Goal: Transaction & Acquisition: Purchase product/service

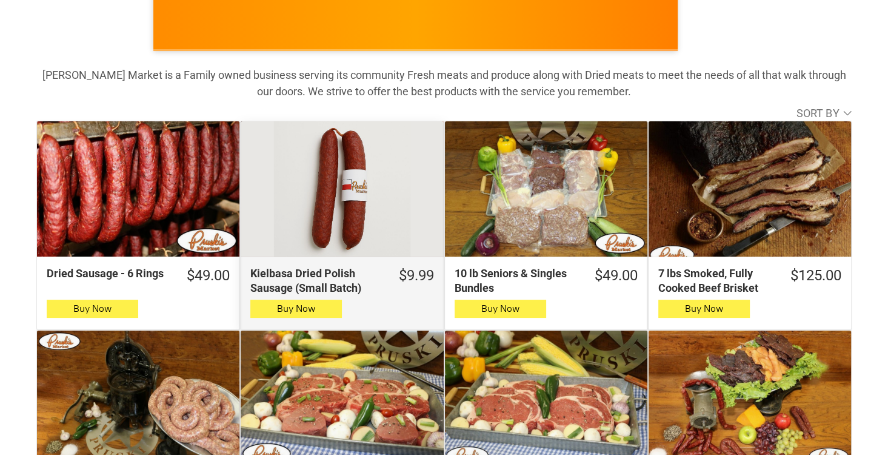
scroll to position [199, 0]
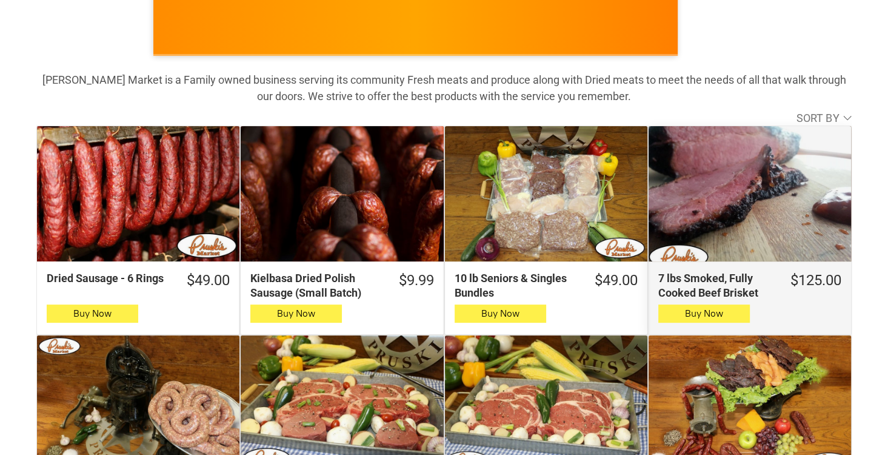
click at [728, 192] on div "7 lbs Smoked, Fully Cooked Beef Brisket" at bounding box center [750, 193] width 203 height 135
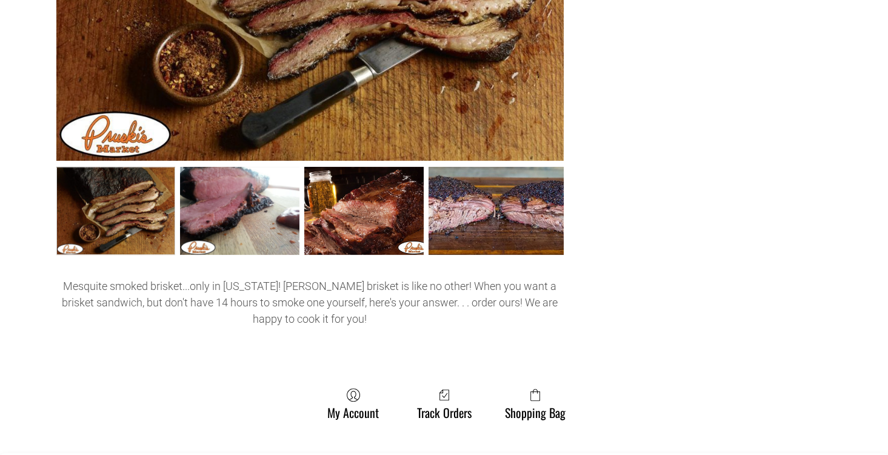
scroll to position [469, 0]
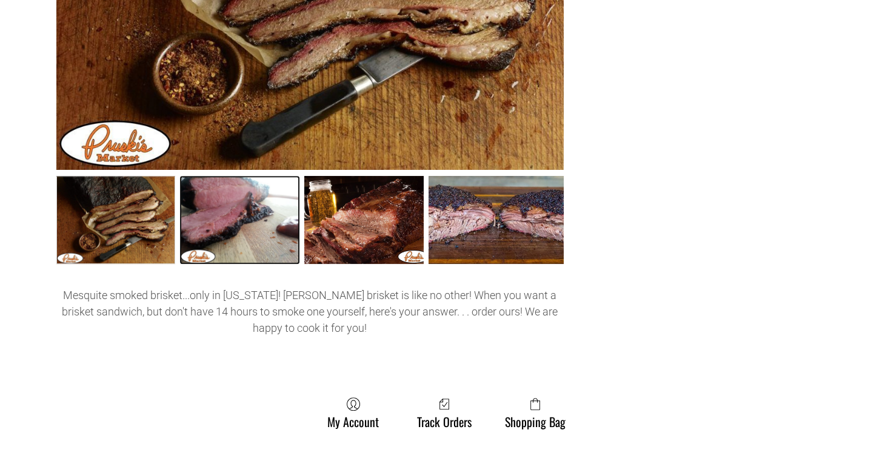
click at [238, 230] on link "7 lbs Smoked, Fully Cooked Beef Brisket 1" at bounding box center [239, 220] width 119 height 89
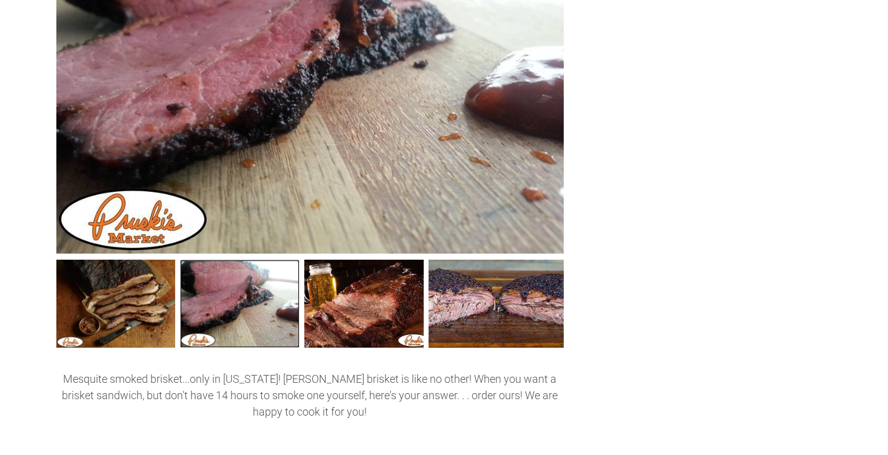
scroll to position [387, 0]
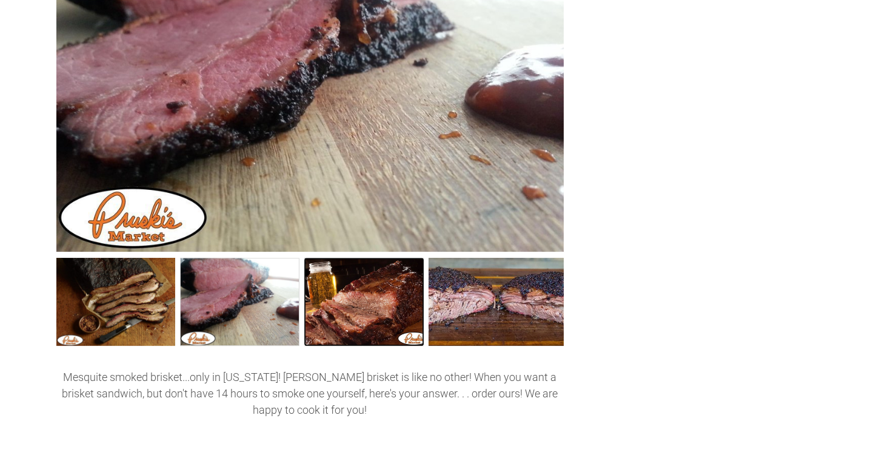
click at [363, 304] on link "7 lbs Smoked, Fully Cooked Beef Brisket 2" at bounding box center [363, 302] width 119 height 89
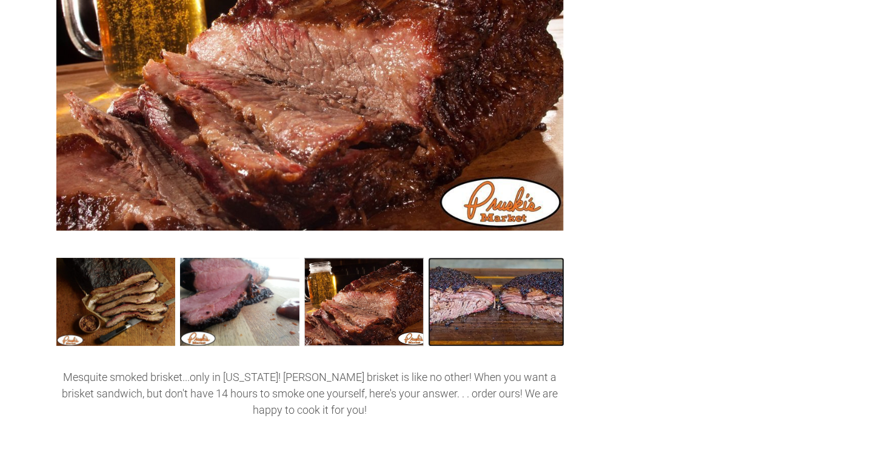
click at [482, 292] on link "7 lbs Smoked, Fully Cooked Beef Brisket 3" at bounding box center [496, 302] width 135 height 89
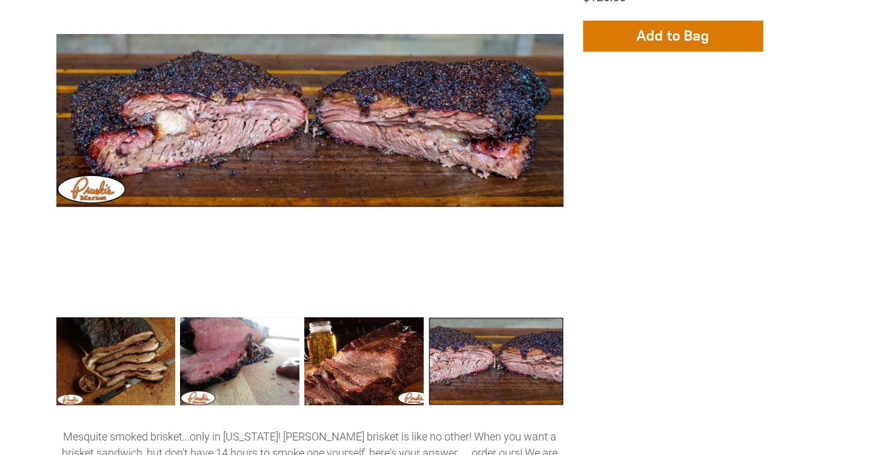
scroll to position [0, 0]
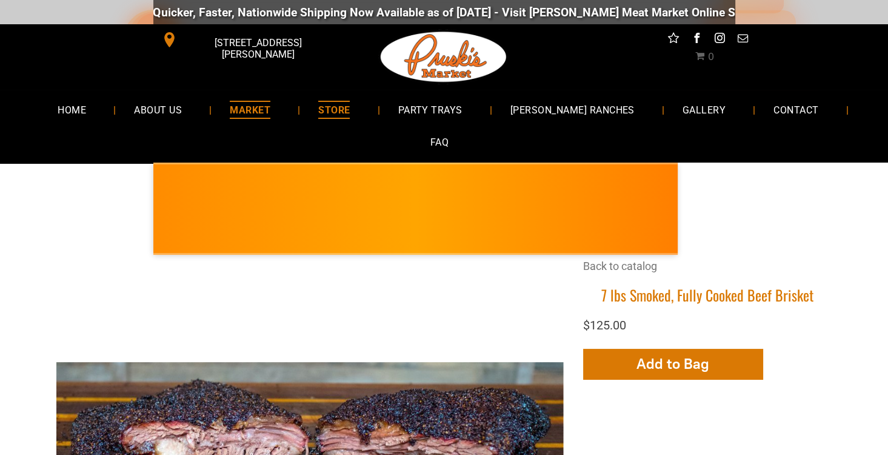
click at [270, 110] on span "MARKET" at bounding box center [250, 110] width 41 height 18
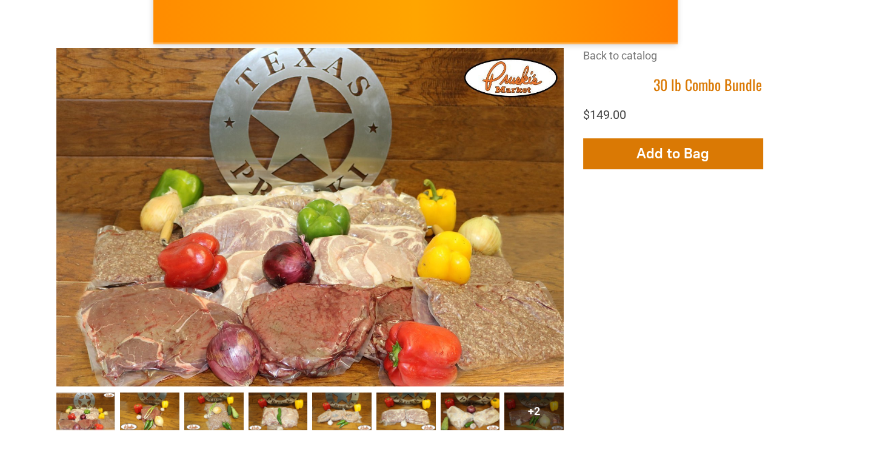
scroll to position [278, 0]
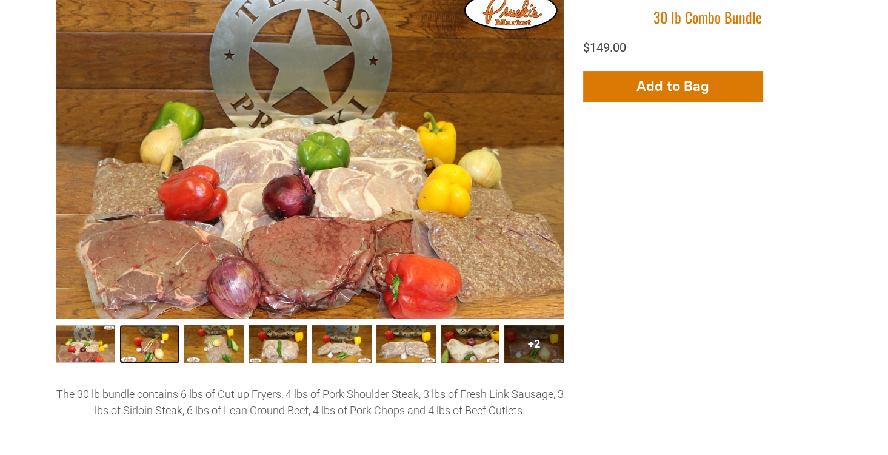
click at [147, 352] on link "30 lb Combo Bundle002 1" at bounding box center [149, 344] width 59 height 38
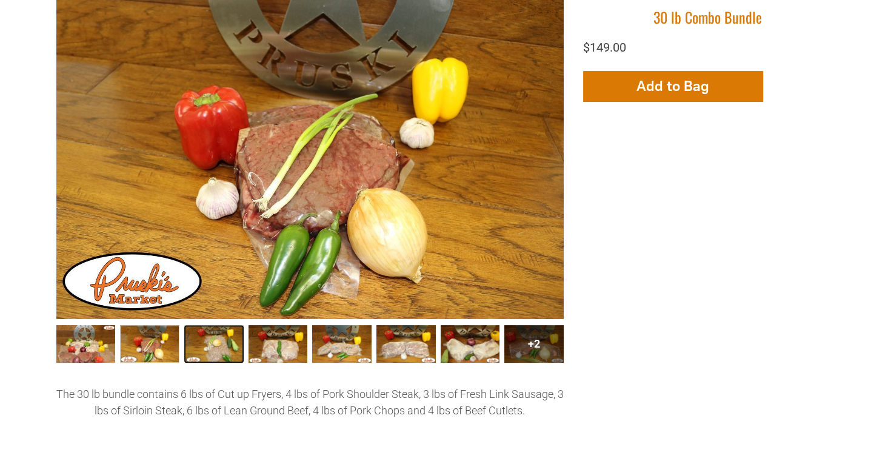
click at [213, 352] on link "30 lb Combo Bundle003 2" at bounding box center [213, 344] width 59 height 38
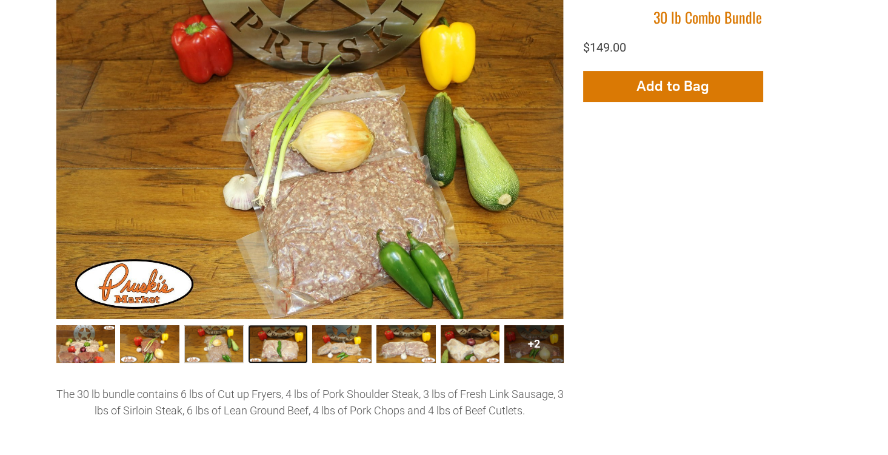
click at [276, 350] on link "30 lb Combo Bundle004 3" at bounding box center [278, 344] width 59 height 38
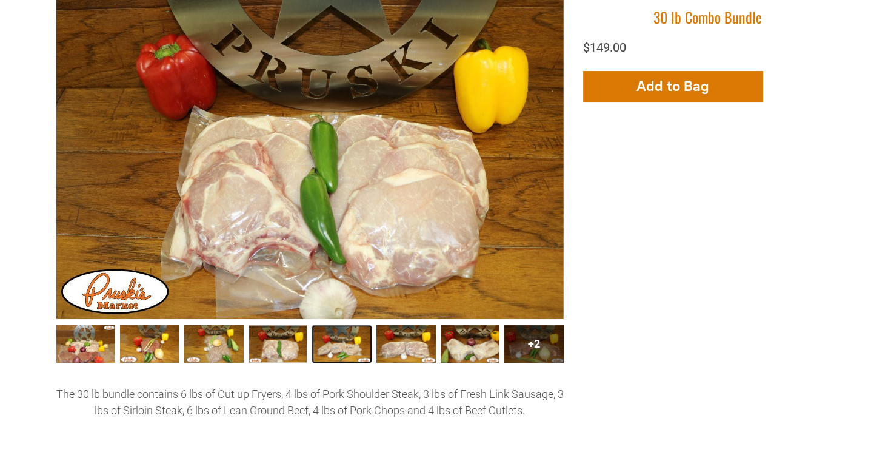
click at [333, 350] on link "30 lb Combo Bundle005 4" at bounding box center [341, 344] width 59 height 38
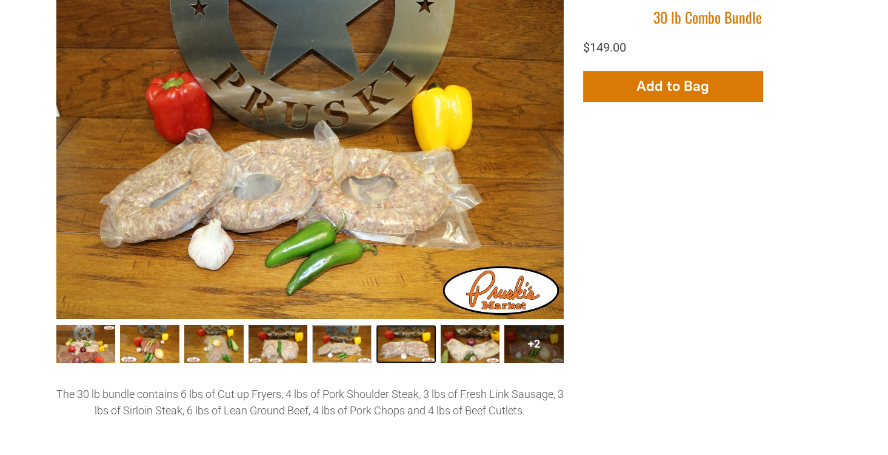
click at [400, 349] on link "30 lb Combo Bundle006 5" at bounding box center [406, 344] width 59 height 38
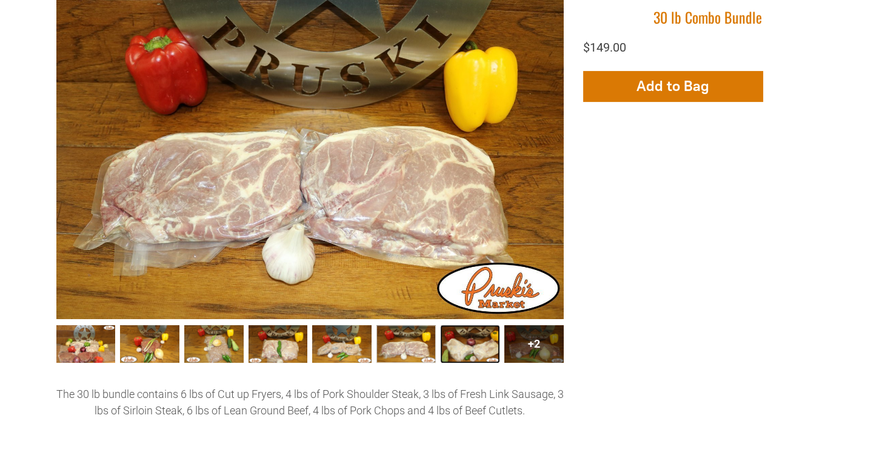
click at [462, 349] on link "30 lb Combo Bundle007 6" at bounding box center [470, 344] width 59 height 38
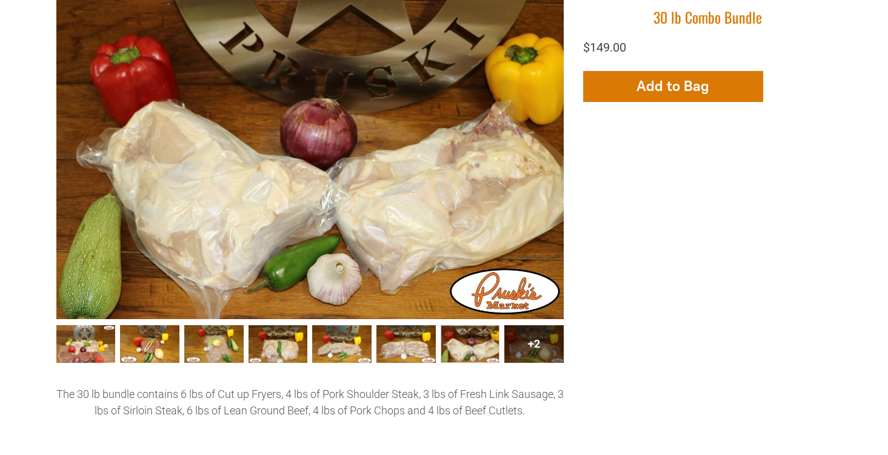
click at [532, 349] on div "+2" at bounding box center [534, 344] width 59 height 38
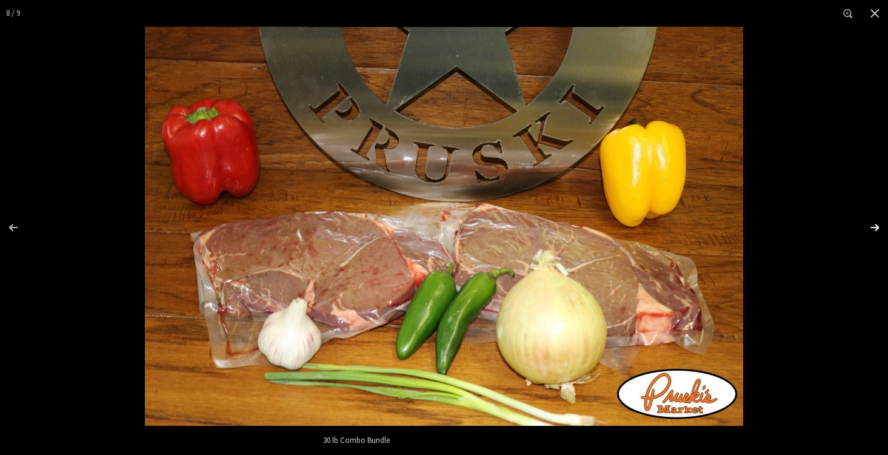
click at [874, 226] on div "Images Gallery" at bounding box center [867, 227] width 42 height 61
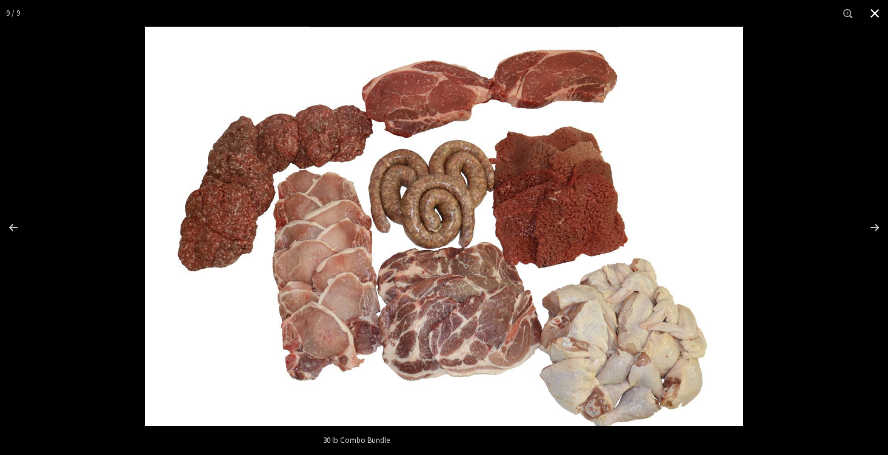
click at [874, 10] on button "Close" at bounding box center [875, 13] width 27 height 27
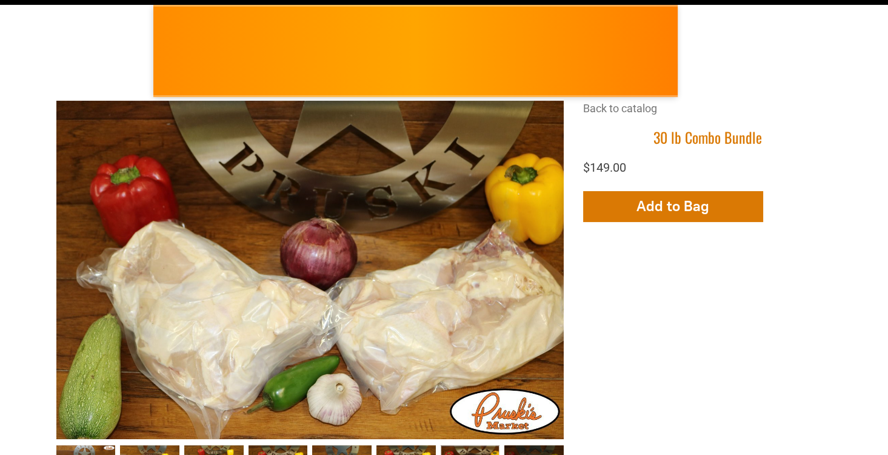
scroll to position [177, 0]
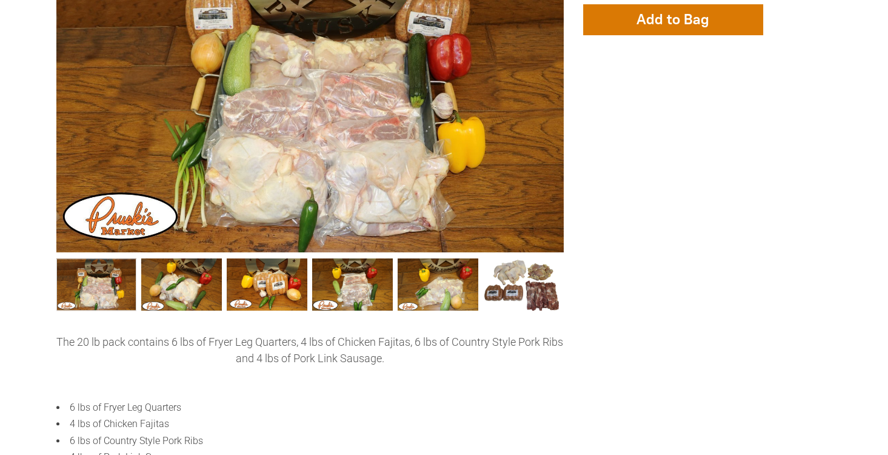
scroll to position [344, 0]
click at [182, 297] on link "20 lbs Bar B Que Bundle002 1" at bounding box center [181, 284] width 81 height 52
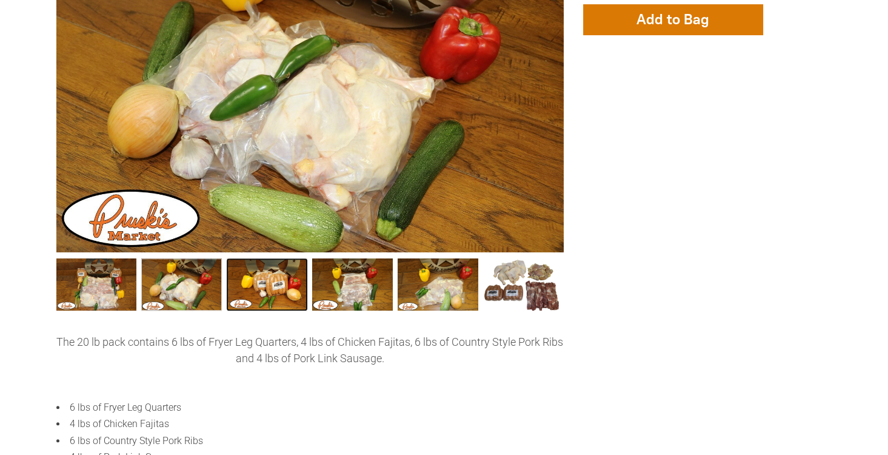
click at [270, 293] on link "20 lbs Bar B Que Bundle003 2" at bounding box center [267, 284] width 81 height 52
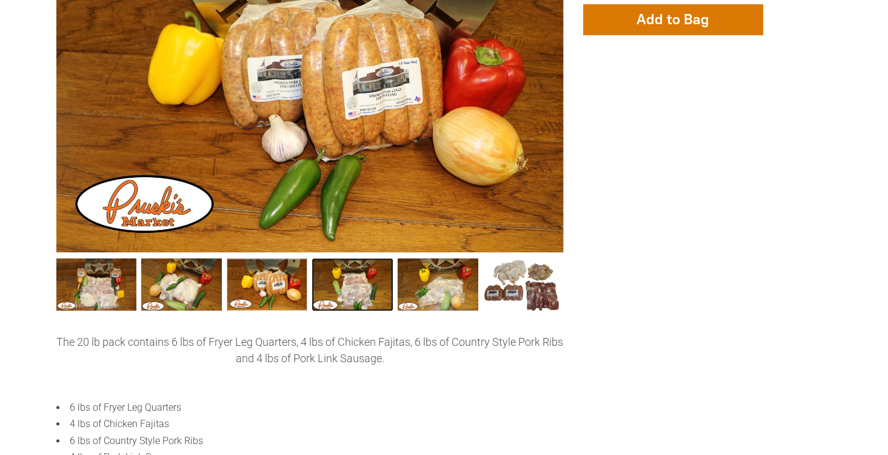
click at [343, 295] on link "20 lbs Bar B Que Bundle004 3" at bounding box center [352, 284] width 81 height 52
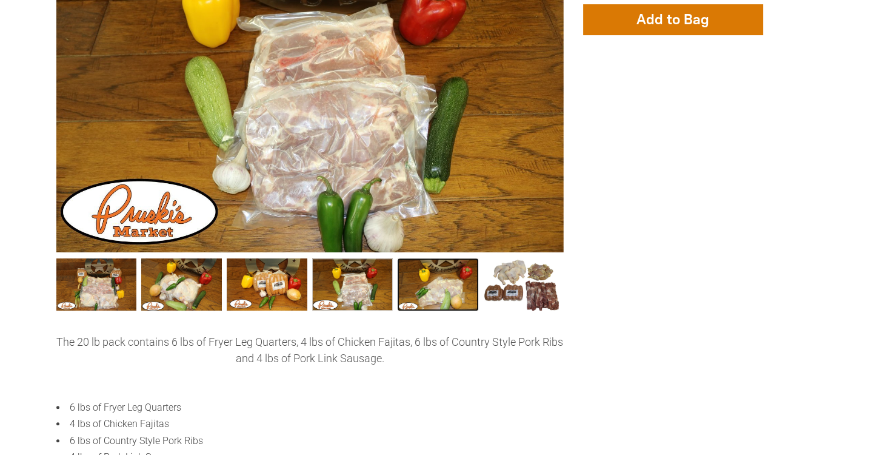
click at [432, 294] on link "20 lbs Bar B Que Bundle005 4" at bounding box center [438, 284] width 81 height 52
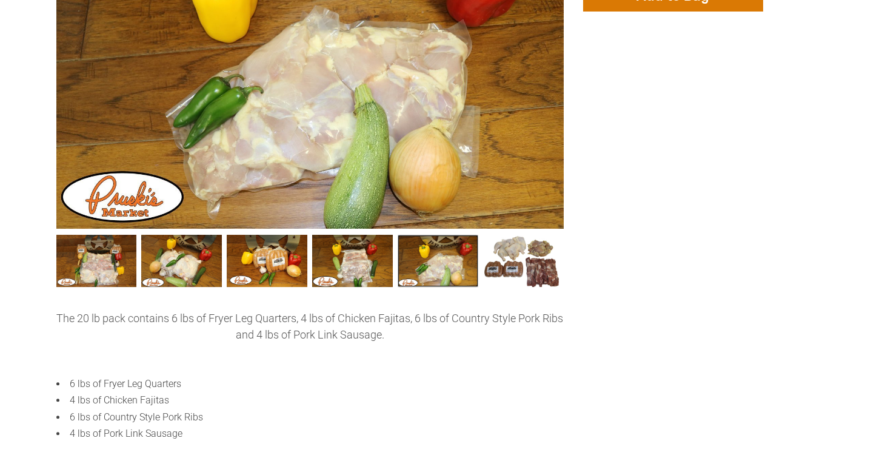
scroll to position [366, 0]
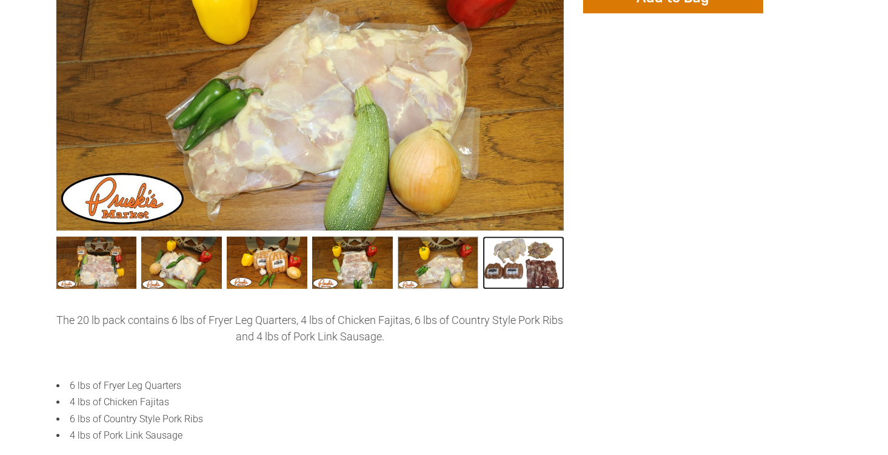
click at [529, 269] on link "20 lbs Bar B Que Bundle006 5" at bounding box center [523, 262] width 81 height 52
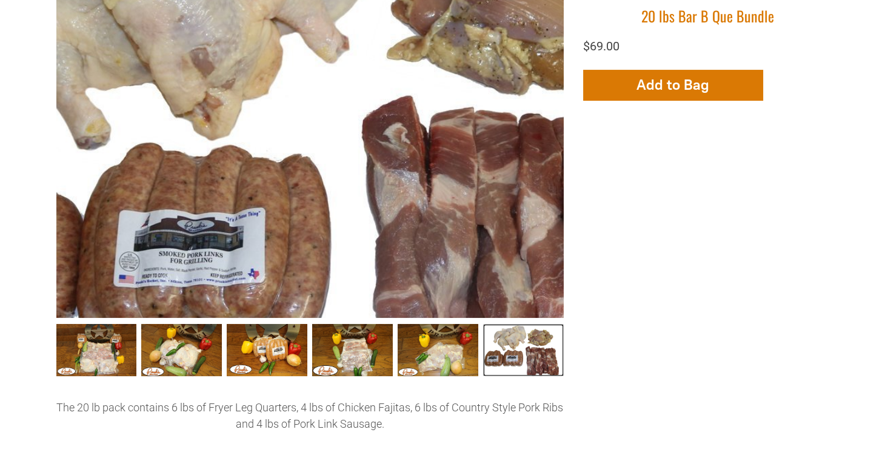
scroll to position [277, 0]
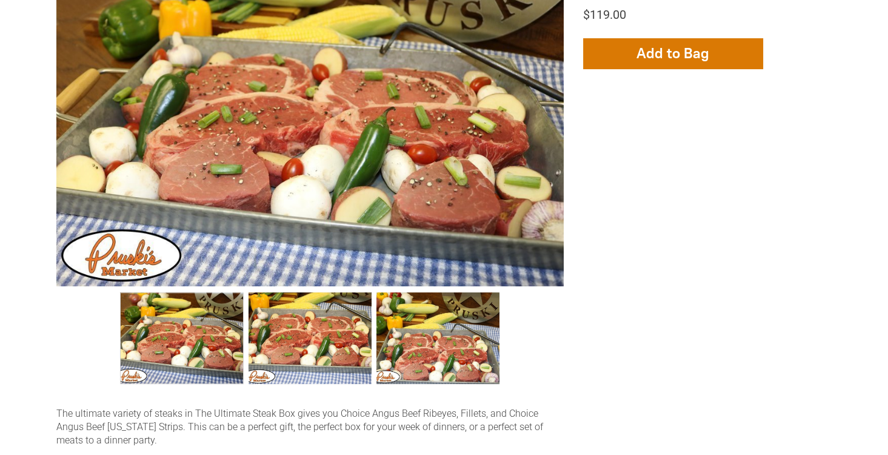
scroll to position [303, 0]
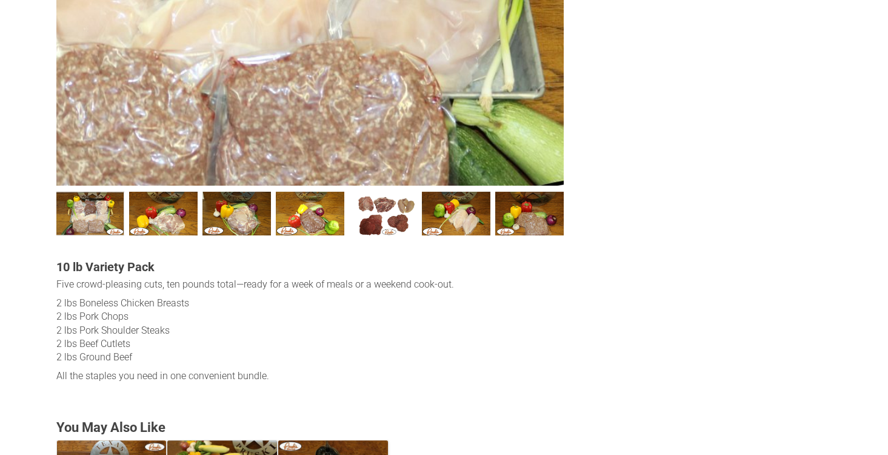
scroll to position [410, 0]
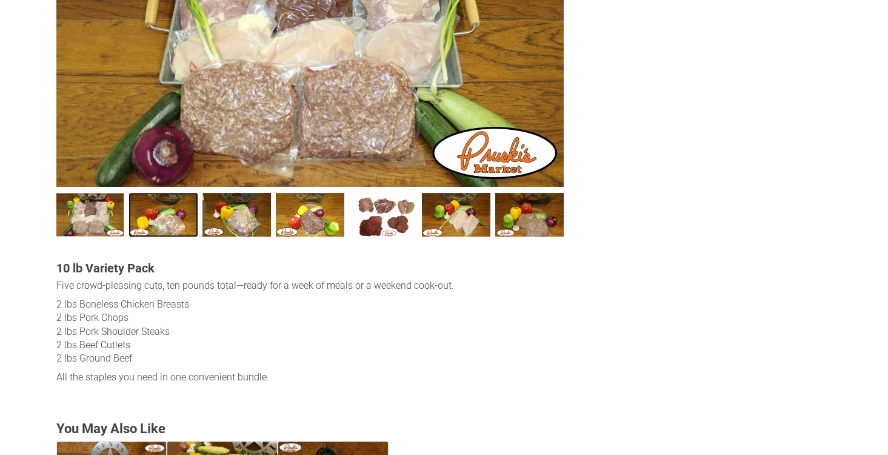
click at [154, 216] on link "Seniors &amp; Singles Bundles002 1" at bounding box center [163, 215] width 69 height 44
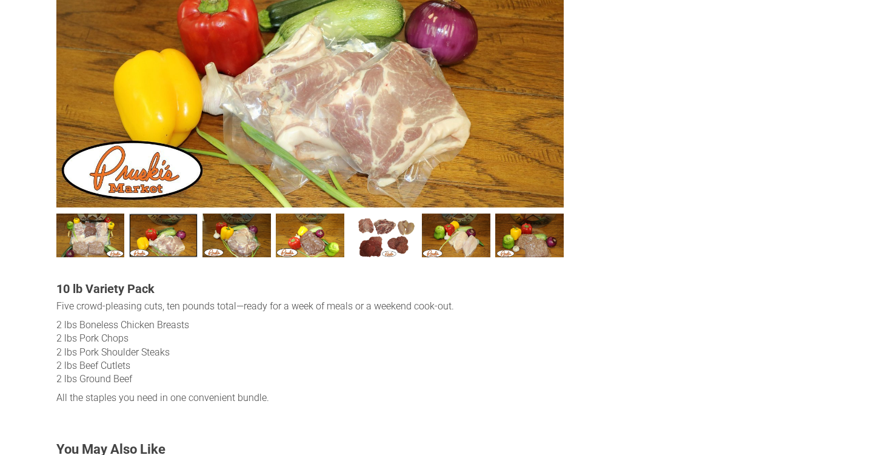
scroll to position [389, 0]
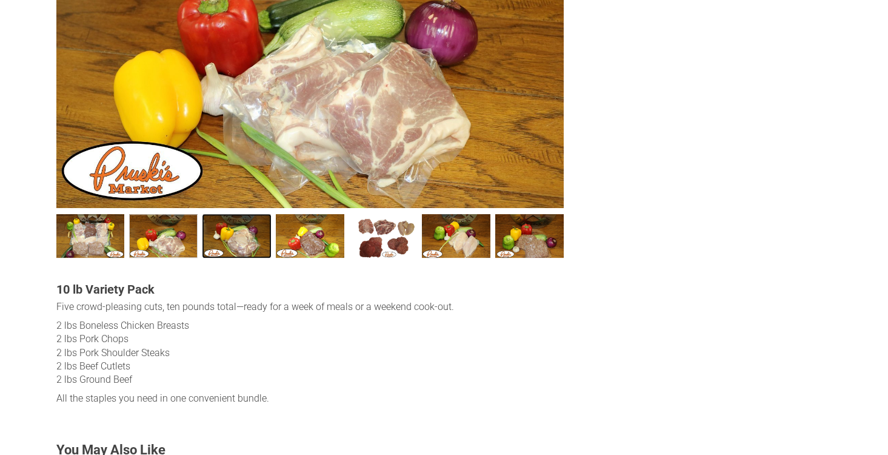
click at [226, 241] on link "Seniors &amp; Singles Bundles003 2" at bounding box center [237, 236] width 69 height 44
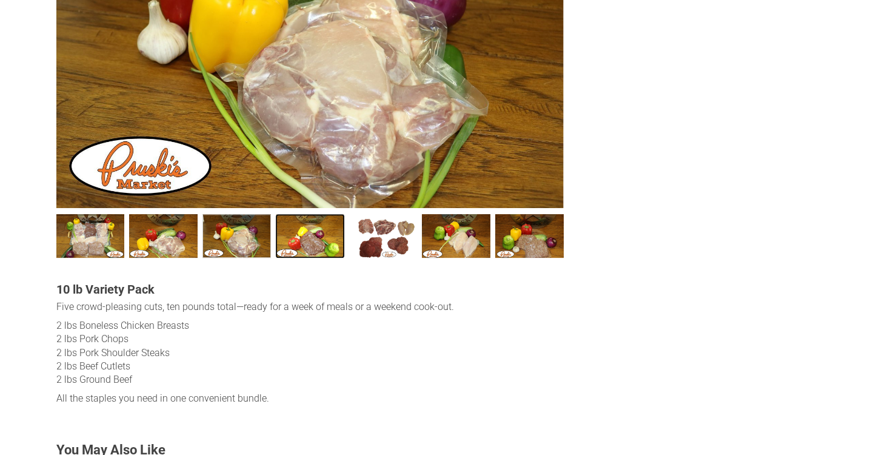
click at [301, 245] on link "Seniors &amp; Singles Bundles004 3" at bounding box center [310, 236] width 69 height 44
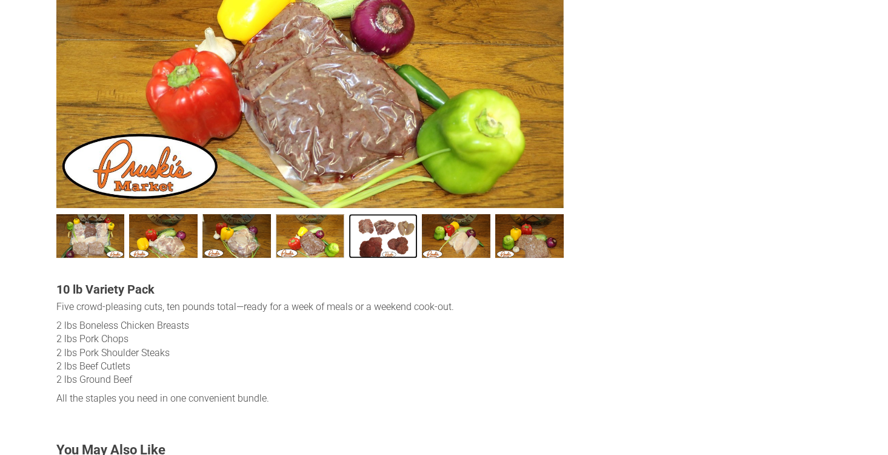
click at [373, 243] on link "Seniors &amp; Singles Bundles005 4" at bounding box center [383, 236] width 69 height 44
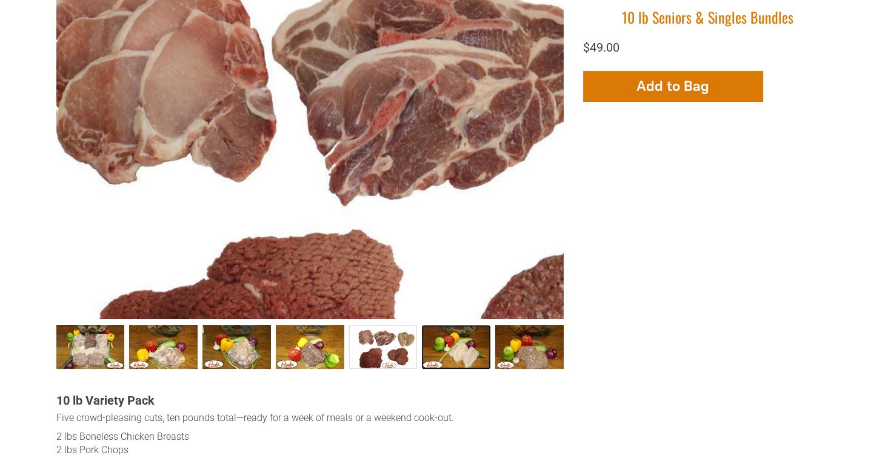
scroll to position [276, 0]
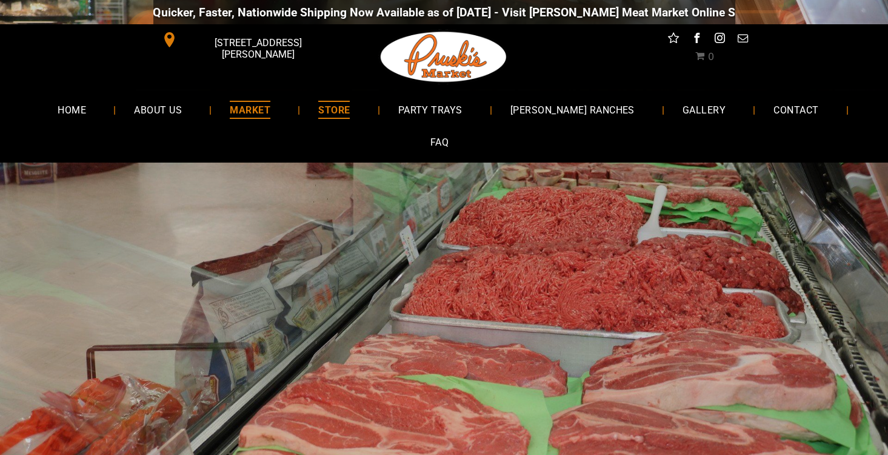
click at [350, 109] on span "STORE" at bounding box center [334, 110] width 32 height 18
